Goal: Task Accomplishment & Management: Manage account settings

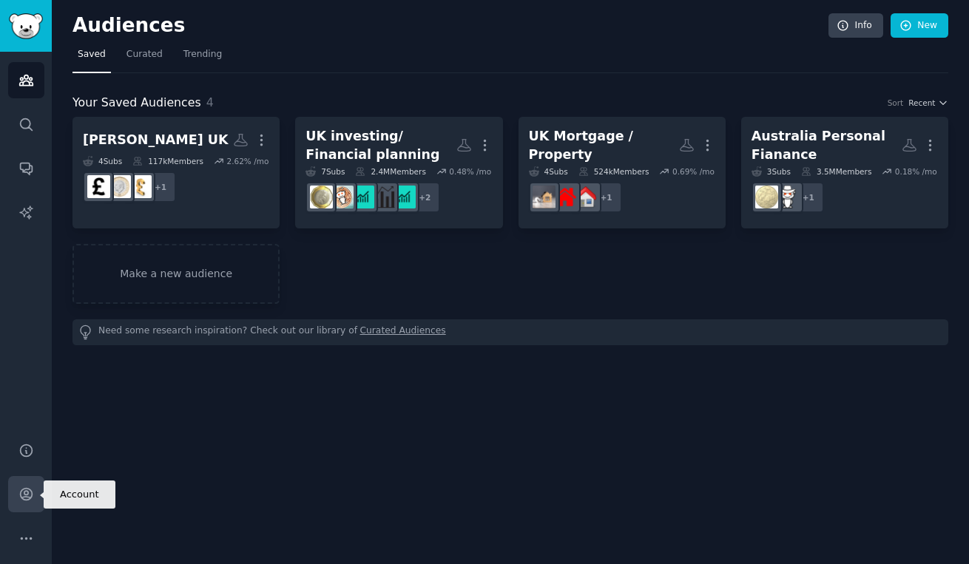
click at [21, 489] on icon "Sidebar" at bounding box center [26, 495] width 16 height 16
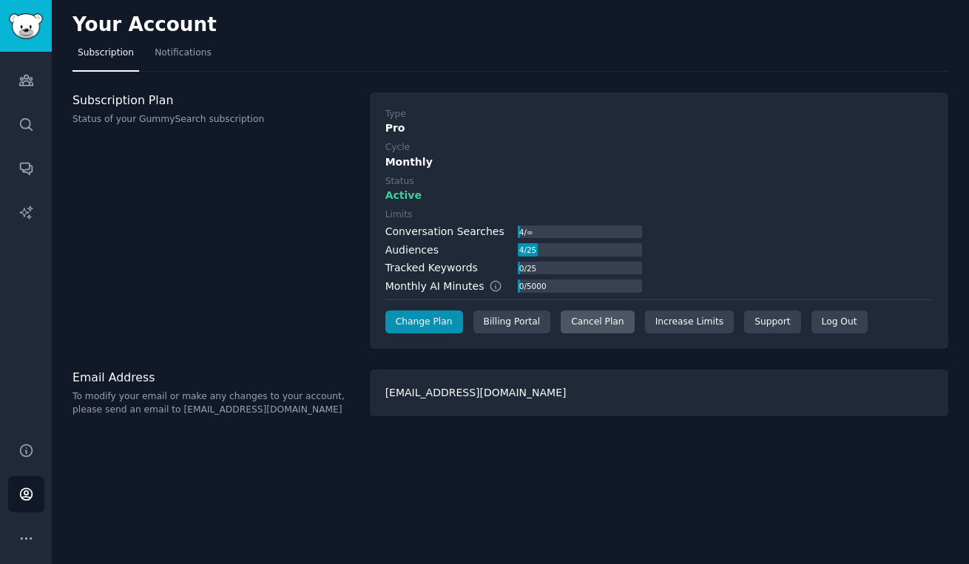
click at [593, 325] on div "Cancel Plan" at bounding box center [597, 323] width 73 height 24
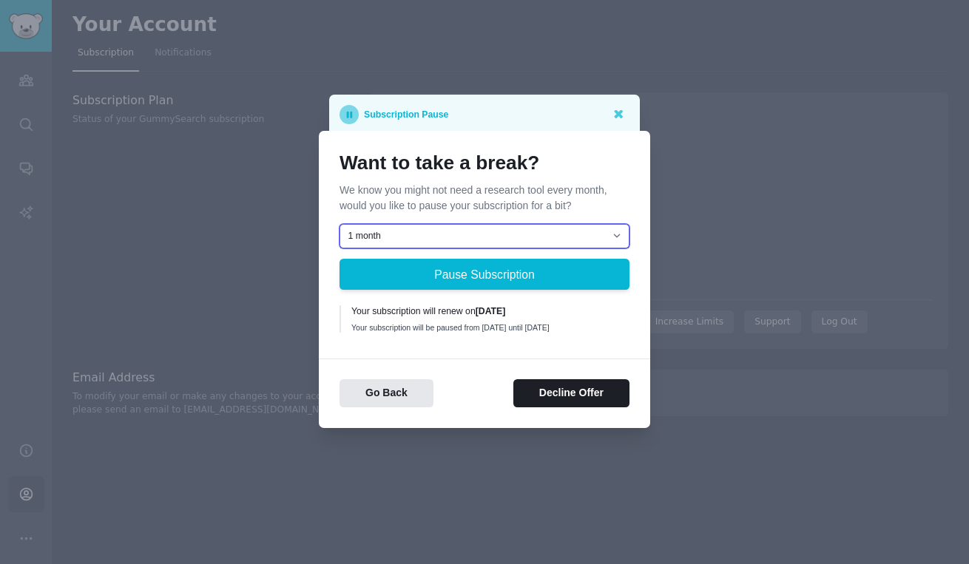
click at [498, 229] on select "1 month 2 months 3 months Choose a custom date to resume" at bounding box center [485, 236] width 290 height 25
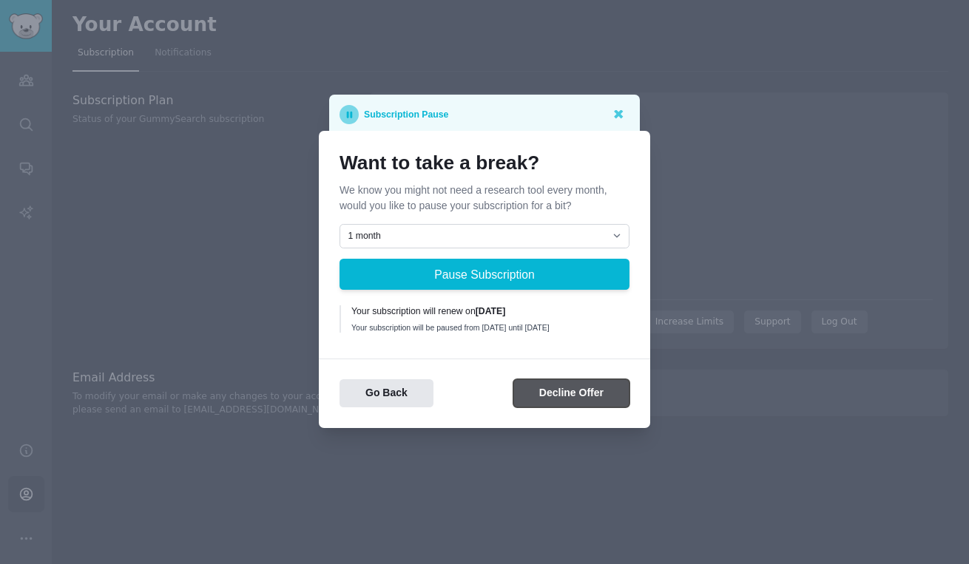
click at [576, 402] on button "Decline Offer" at bounding box center [571, 394] width 116 height 29
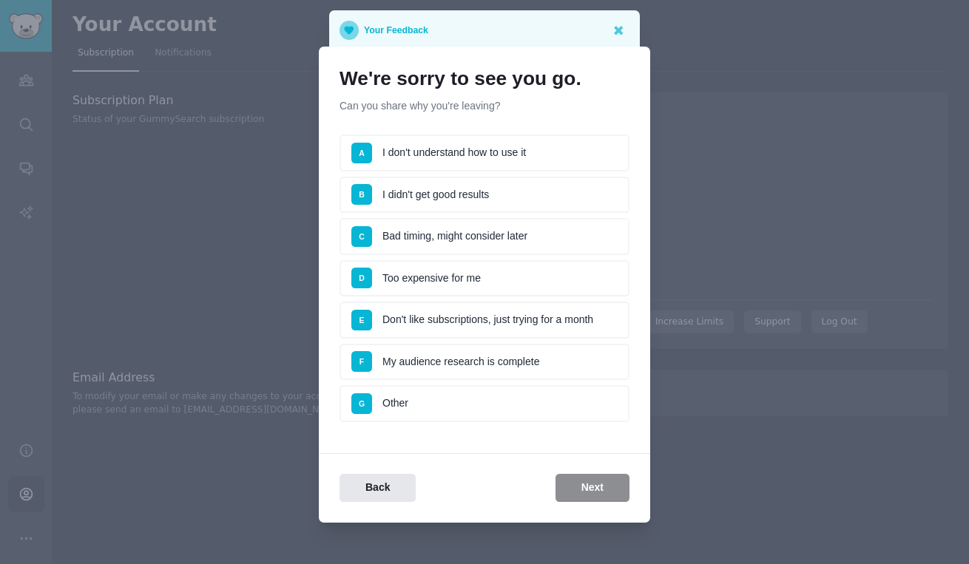
click at [425, 238] on li "C Bad timing, might consider later" at bounding box center [485, 236] width 290 height 37
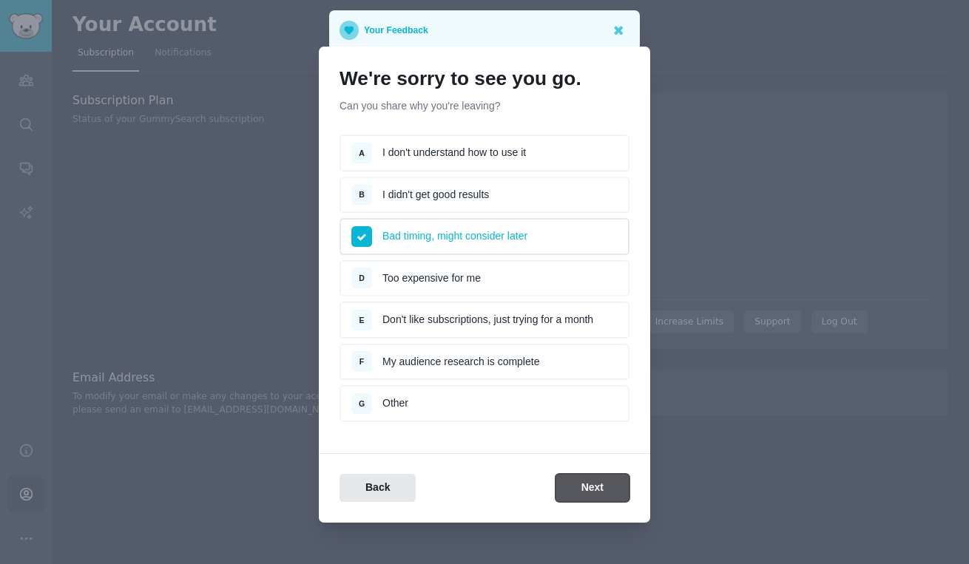
click at [600, 493] on button "Next" at bounding box center [593, 488] width 74 height 29
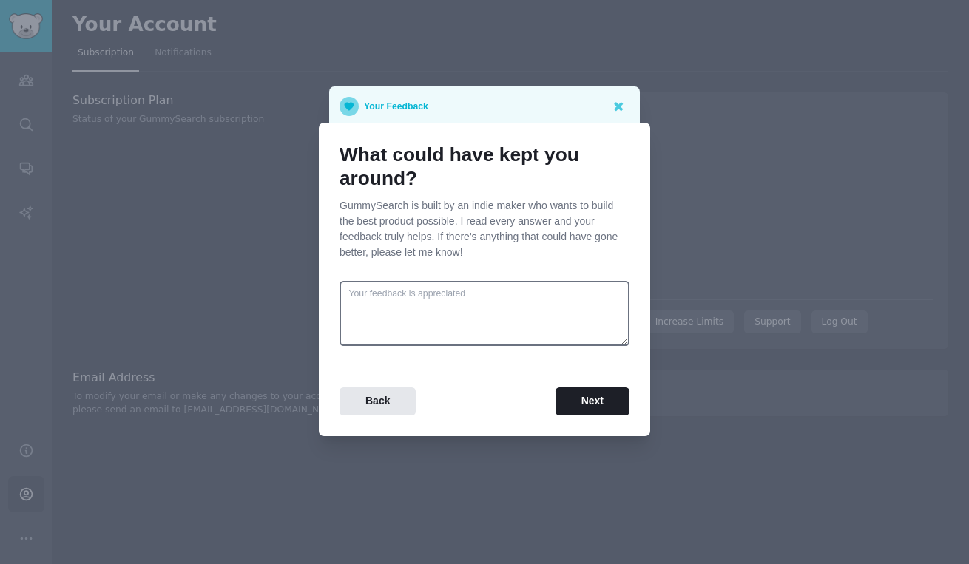
click at [569, 416] on div "What could have kept you around? GummySearch is built by an indie maker who wan…" at bounding box center [484, 280] width 331 height 314
click at [565, 400] on button "Next" at bounding box center [593, 402] width 74 height 29
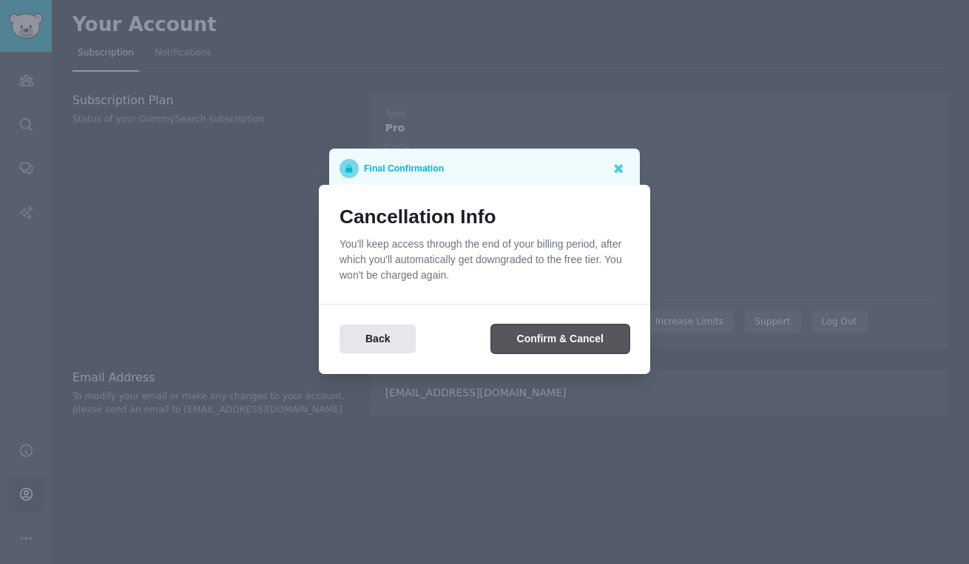
click at [533, 345] on button "Confirm & Cancel" at bounding box center [560, 339] width 138 height 29
